Goal: Communication & Community: Answer question/provide support

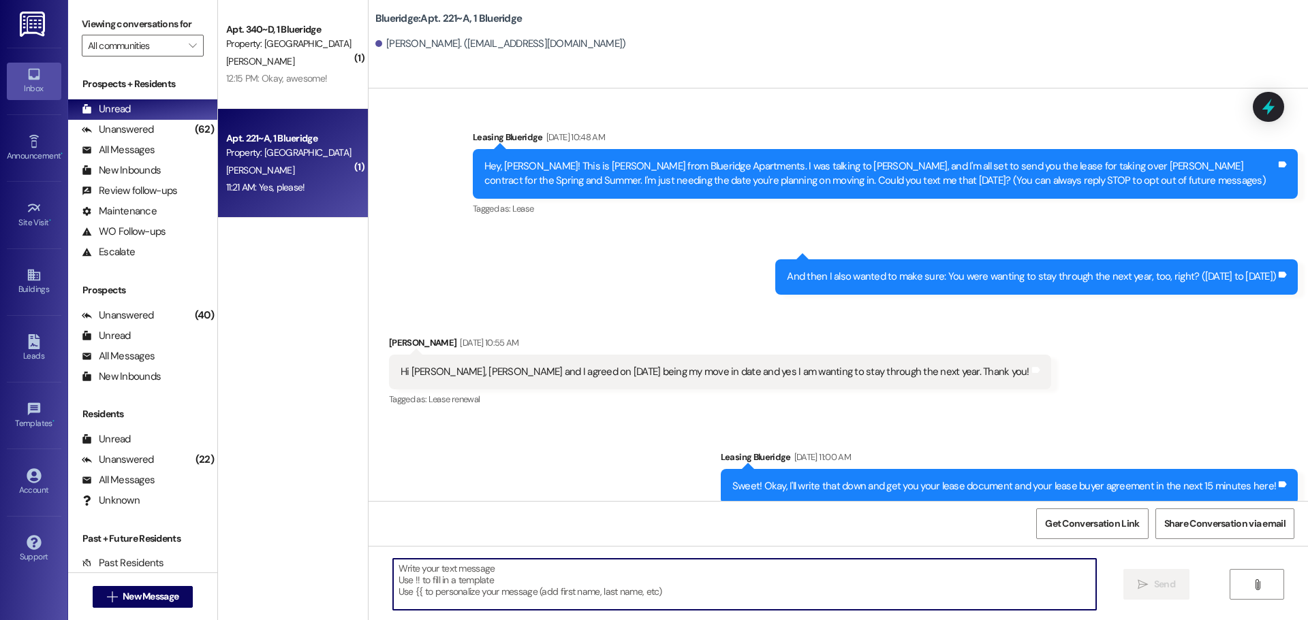
scroll to position [9812, 0]
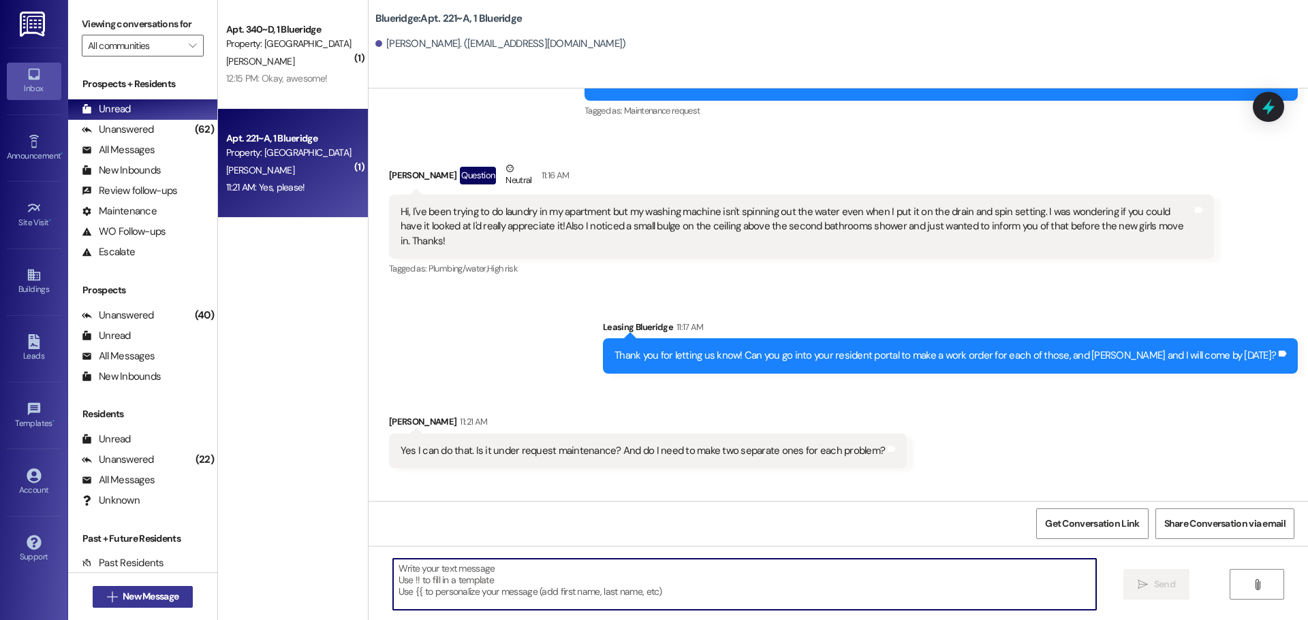
click at [161, 596] on span "New Message" at bounding box center [151, 597] width 56 height 14
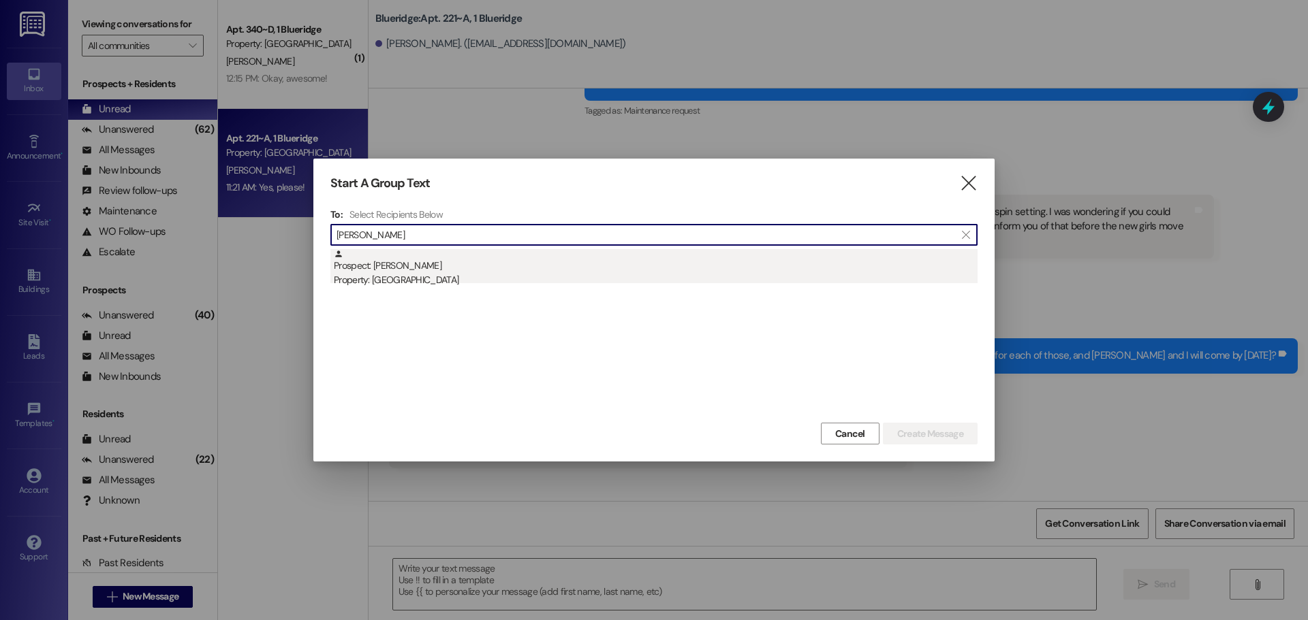
type input "[PERSON_NAME]"
click at [516, 271] on div "Prospect: [PERSON_NAME] Property: [GEOGRAPHIC_DATA]" at bounding box center [656, 268] width 644 height 39
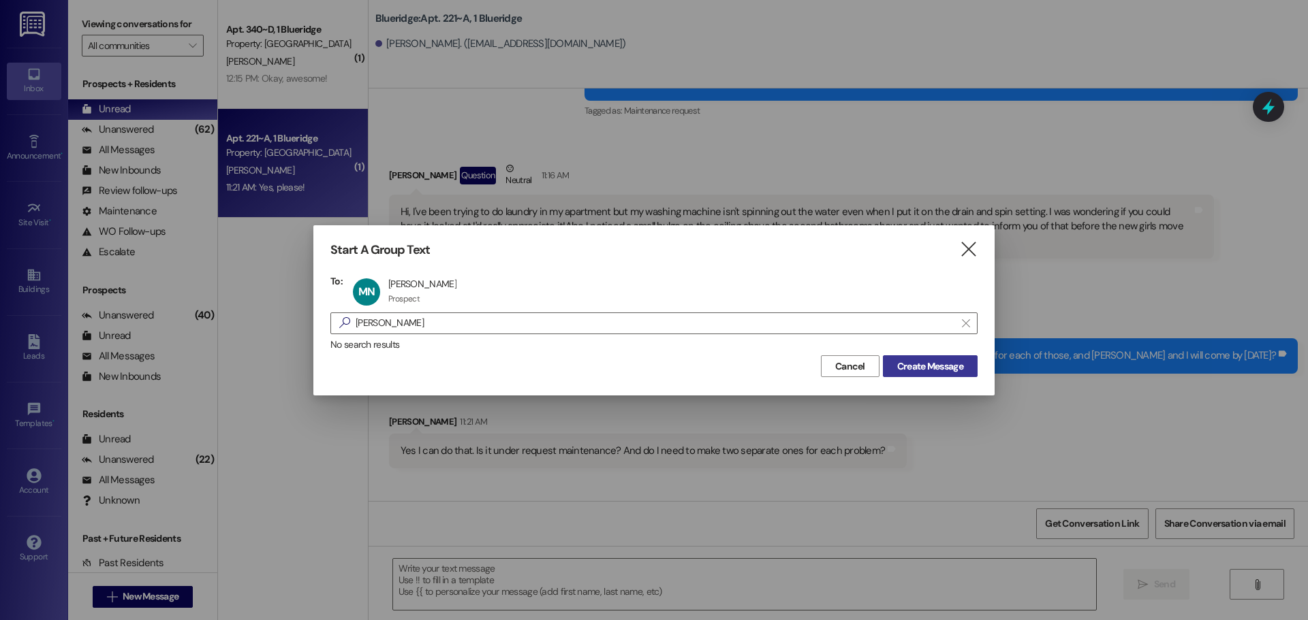
click at [904, 366] on span "Create Message" at bounding box center [930, 367] width 66 height 14
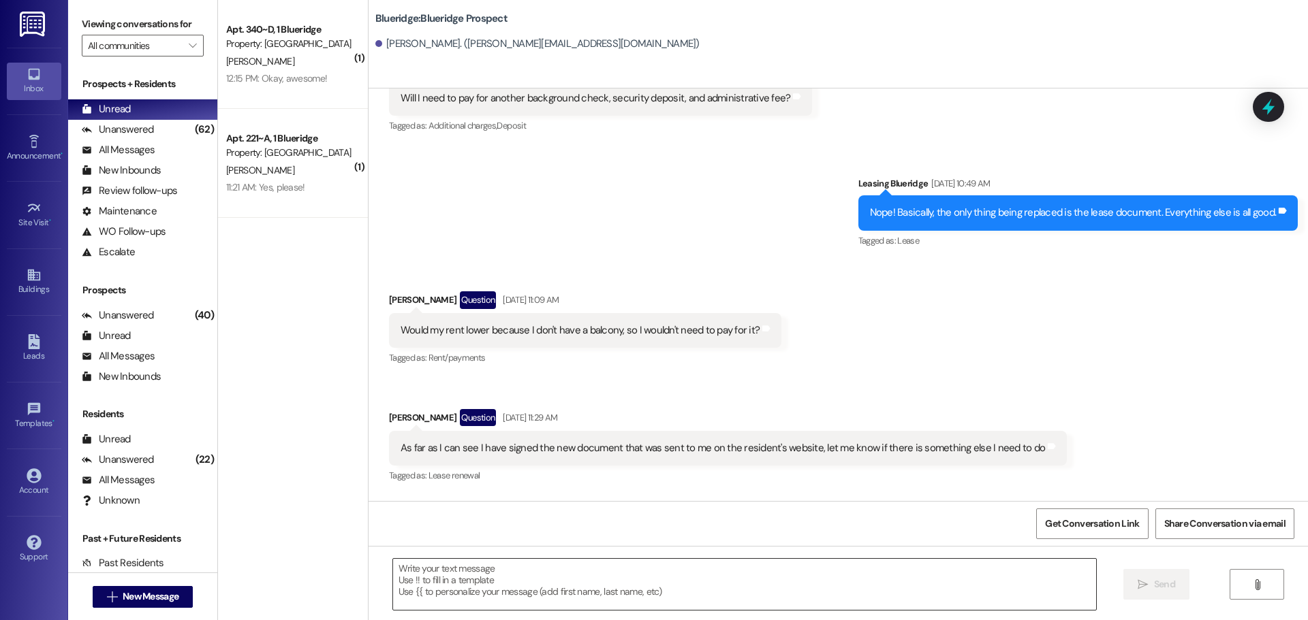
scroll to position [4516, 0]
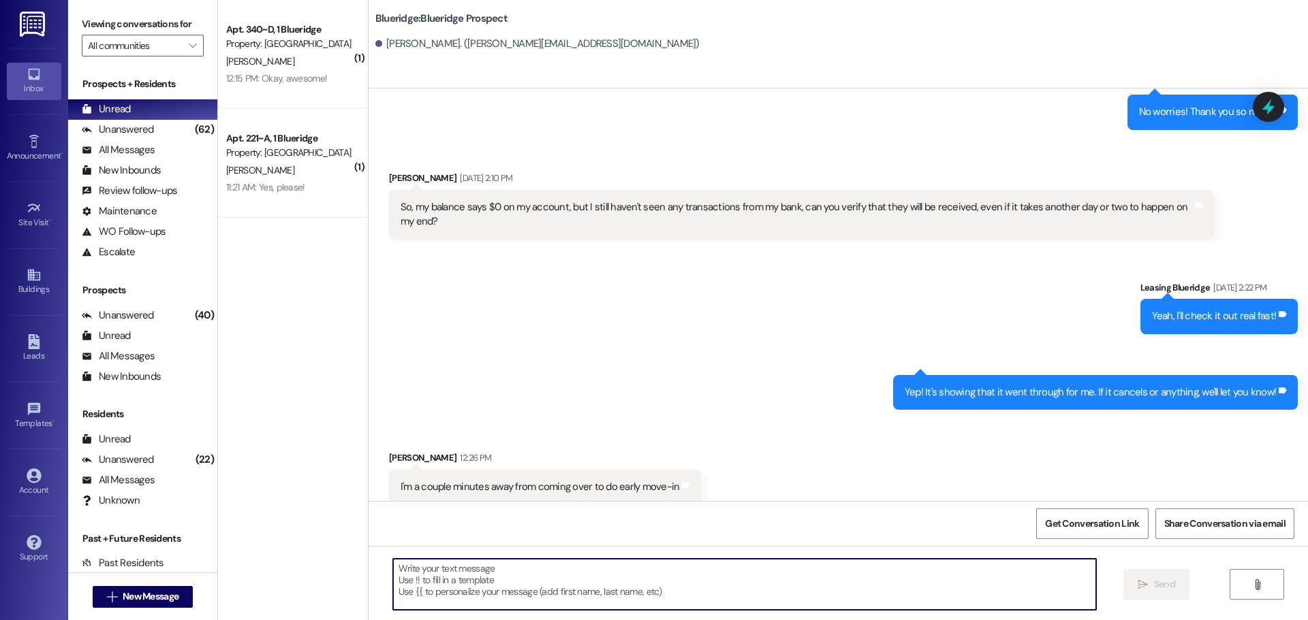
click at [801, 588] on textarea at bounding box center [744, 584] width 703 height 51
type textarea "63104"
click at [1137, 582] on icon "" at bounding box center [1142, 585] width 10 height 11
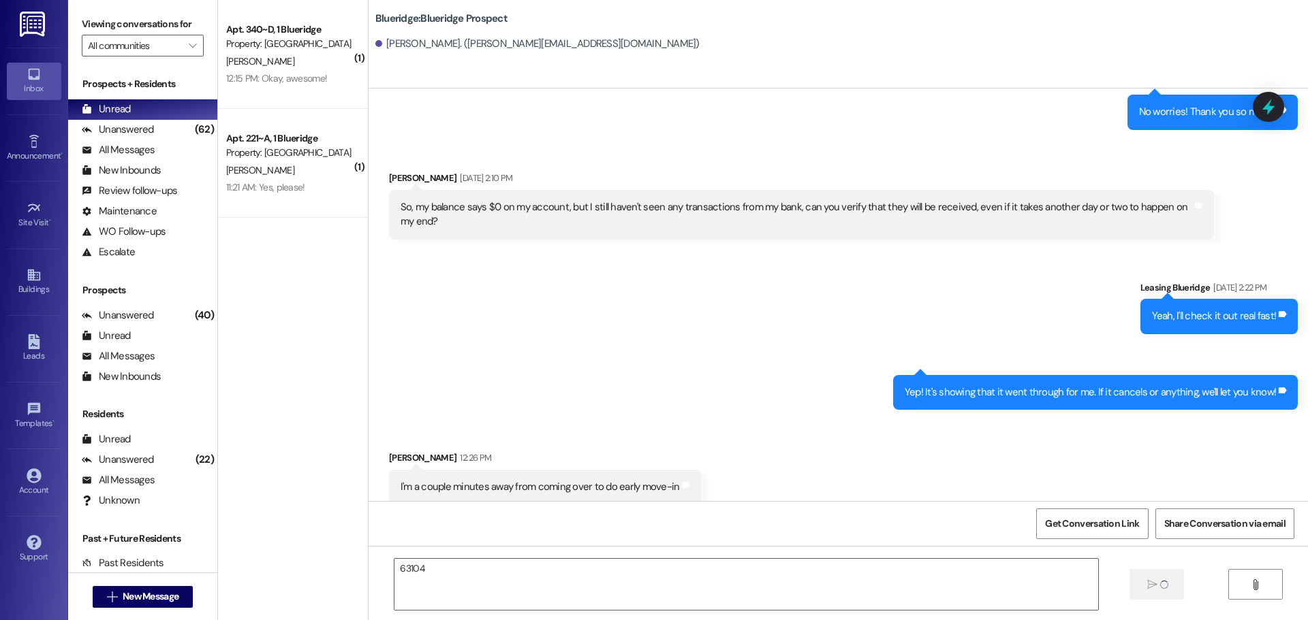
click at [904, 420] on div "Received via SMS [PERSON_NAME] 12:26 PM I'm a couple minutes away from coming o…" at bounding box center [837, 467] width 939 height 95
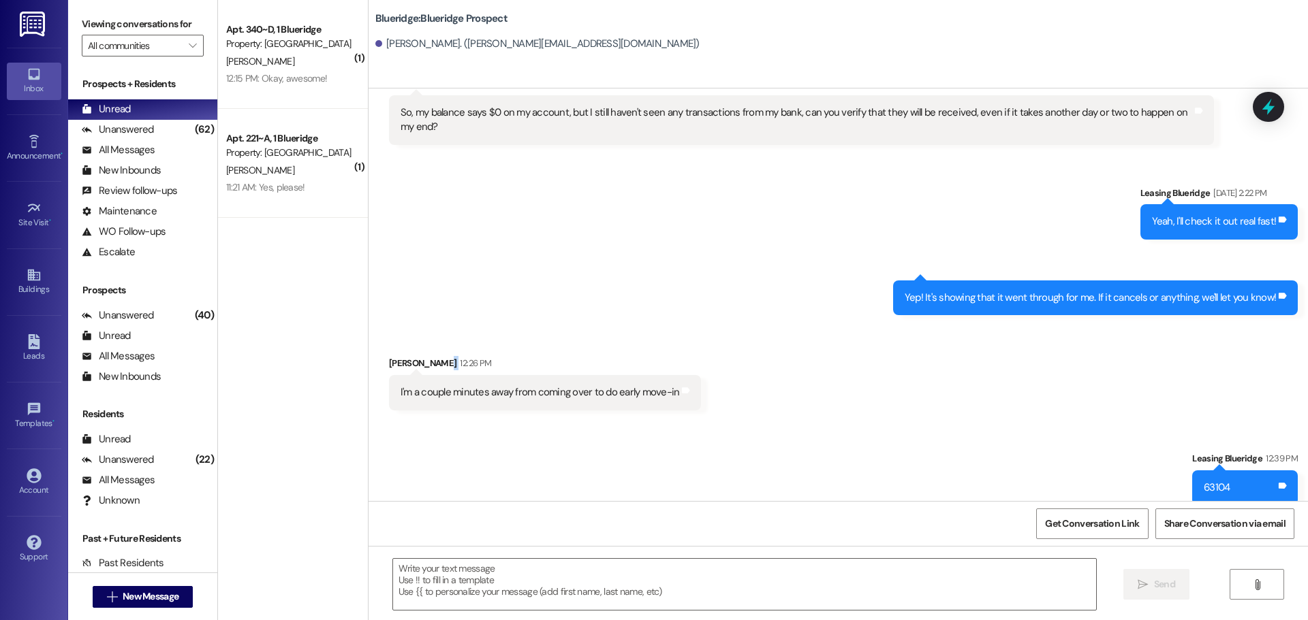
scroll to position [4612, 0]
drag, startPoint x: 891, startPoint y: 411, endPoint x: 880, endPoint y: 402, distance: 14.0
click at [881, 404] on div "Sent via SMS Leasing Blueridge [DATE] 10:46 AM Hi [PERSON_NAME], this is [PERSO…" at bounding box center [837, 295] width 939 height 413
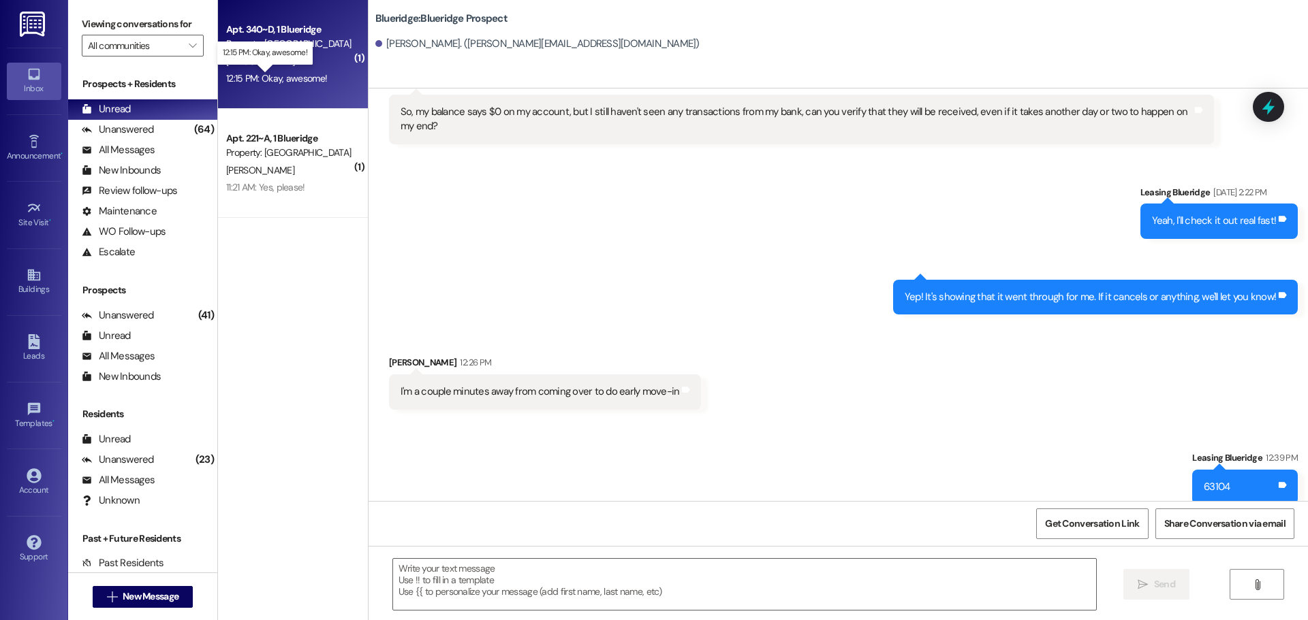
click at [279, 80] on div "12:15 PM: Okay, awesome! 12:15 PM: Okay, awesome!" at bounding box center [276, 78] width 101 height 12
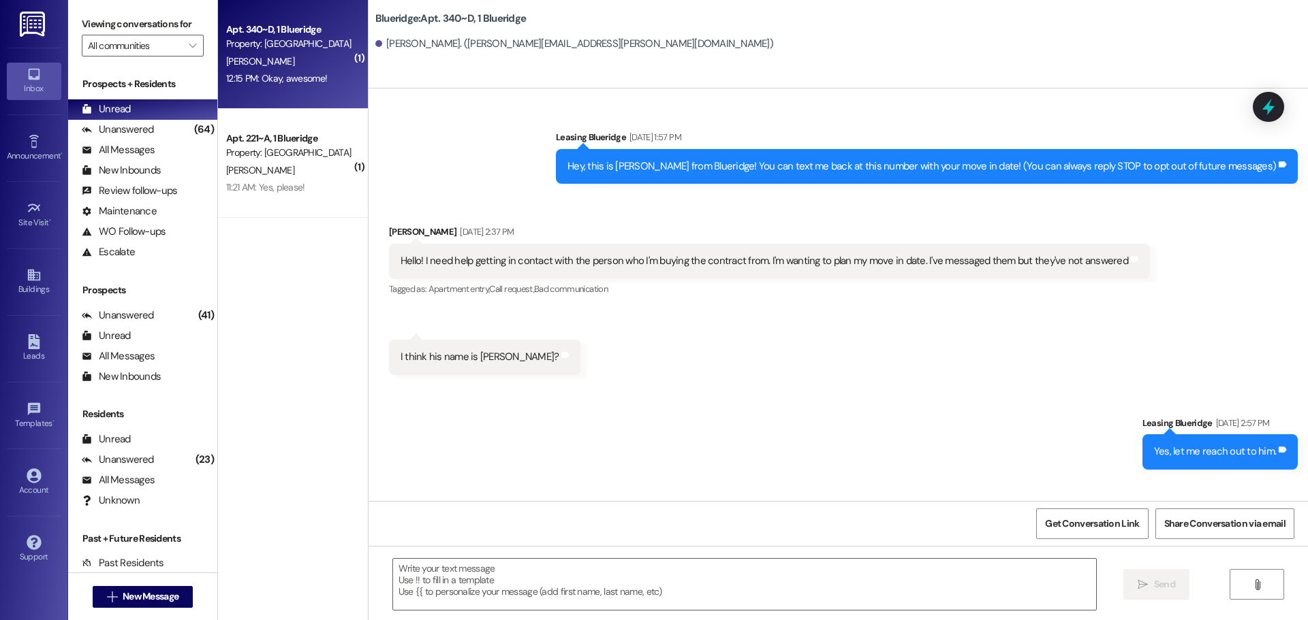
scroll to position [14117, 0]
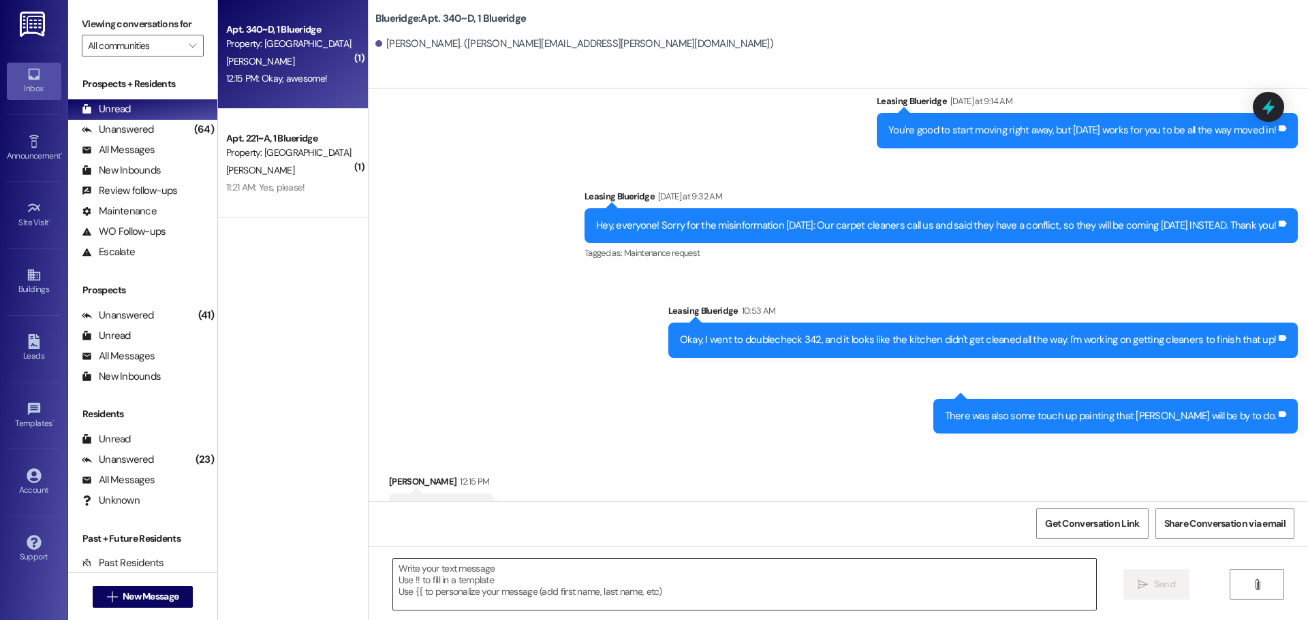
click at [601, 582] on textarea at bounding box center [744, 584] width 703 height 51
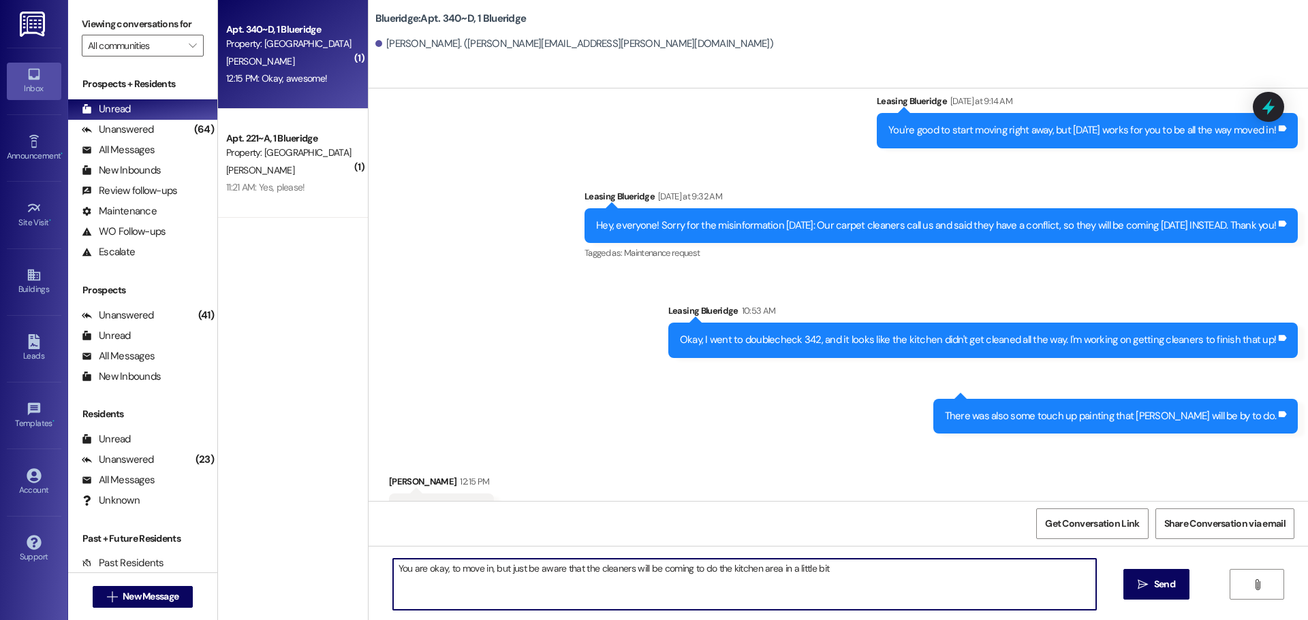
type textarea "You are okay, to move in, but just be aware that the cleaners will be coming to…"
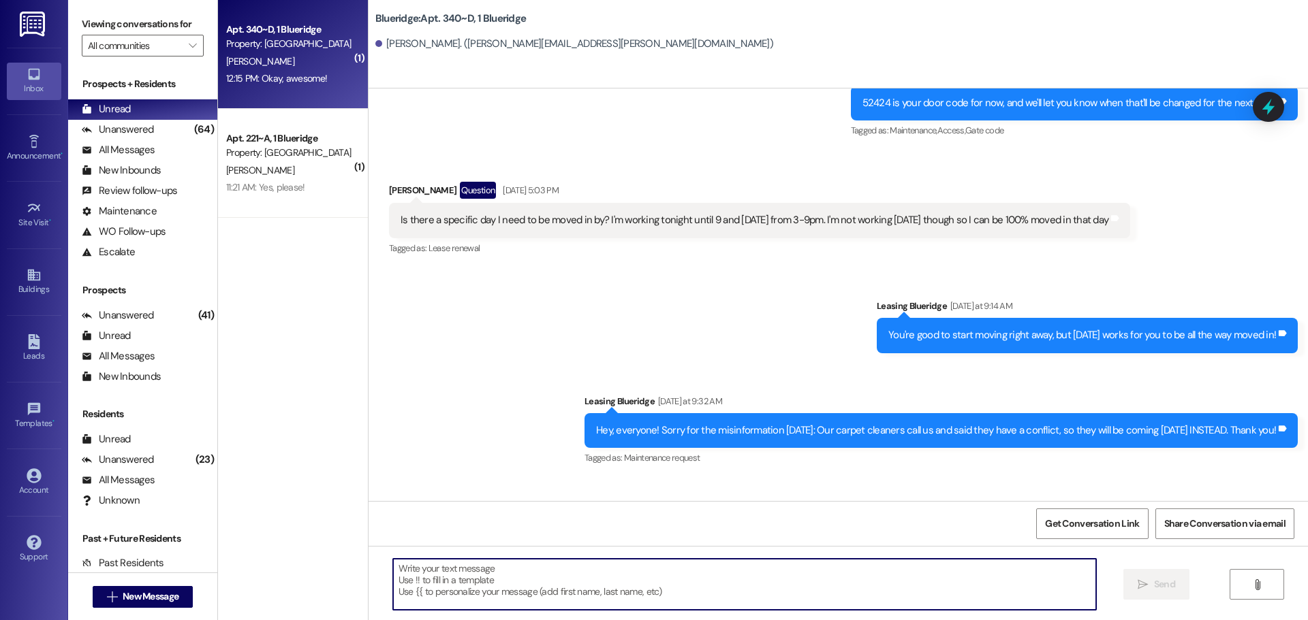
scroll to position [13776, 0]
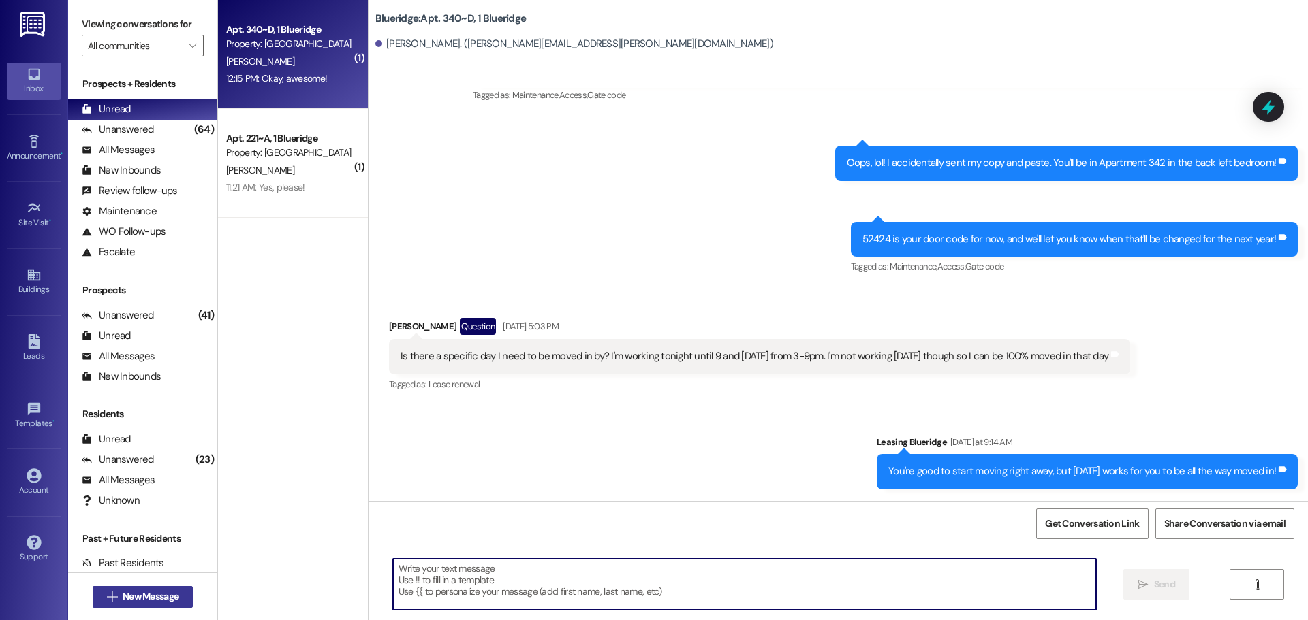
click at [155, 597] on span "New Message" at bounding box center [151, 597] width 56 height 14
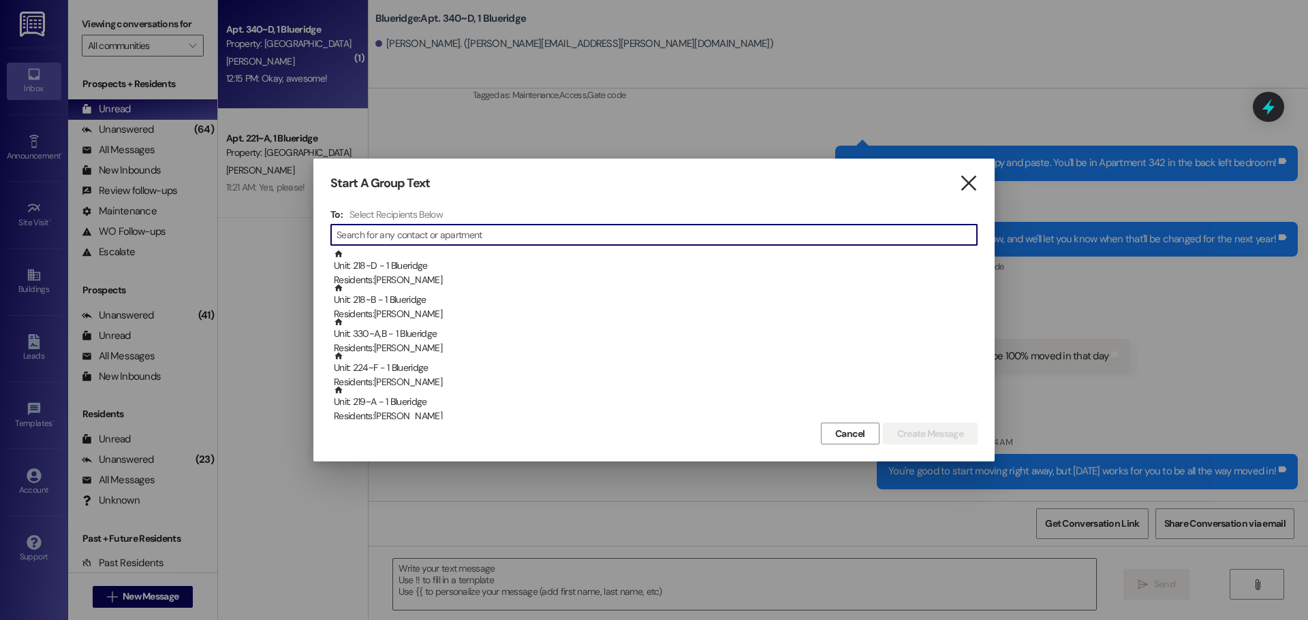
click at [975, 187] on icon "" at bounding box center [968, 183] width 18 height 14
